Goal: Find specific page/section

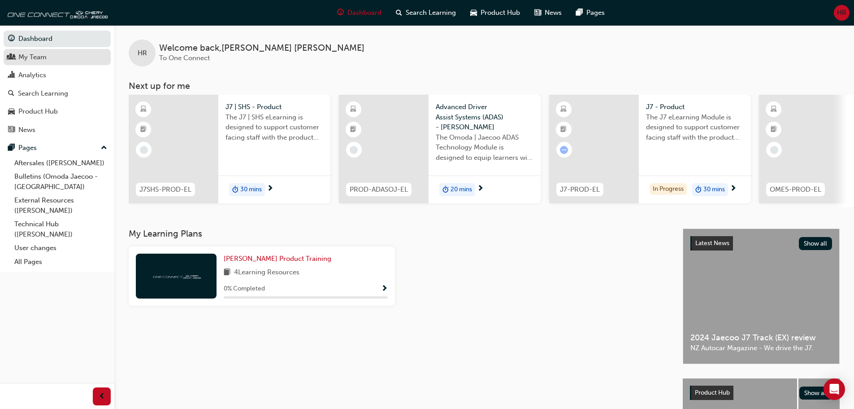
click at [36, 57] on div "My Team" at bounding box center [32, 57] width 28 height 10
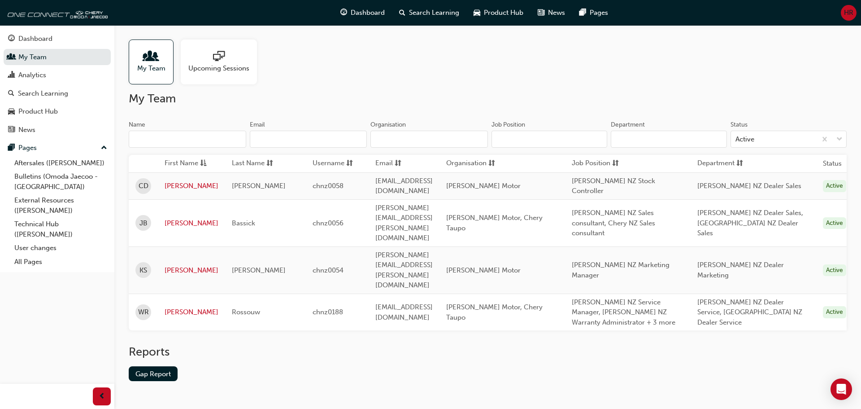
click at [331, 345] on div "Reports Gap Report" at bounding box center [488, 369] width 718 height 51
click at [29, 252] on link "User changes" at bounding box center [61, 248] width 100 height 14
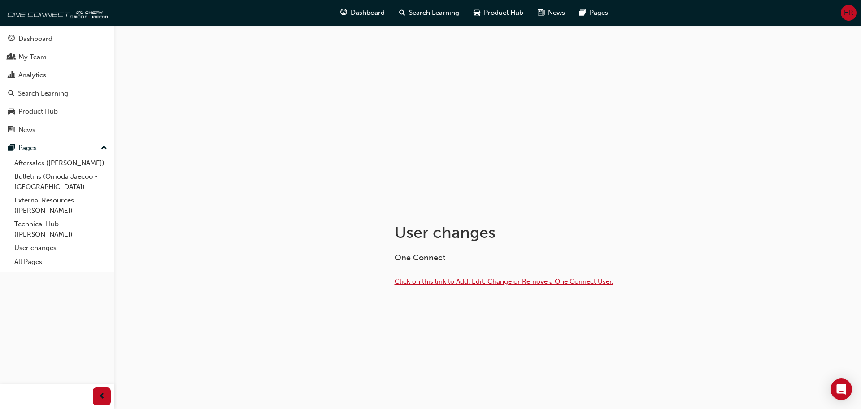
click at [442, 283] on span "Click on this link to Add, Edit, Change or Remove a One Connect User." at bounding box center [504, 281] width 219 height 8
